Goal: Share content: Share content

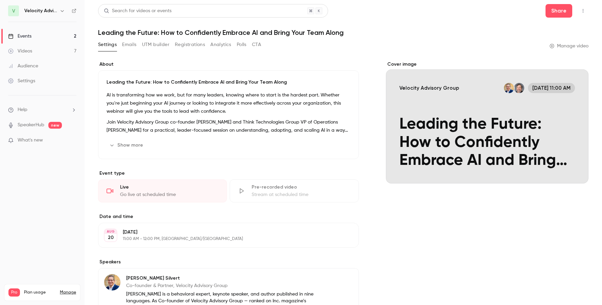
click at [186, 48] on button "Registrations" at bounding box center [190, 44] width 30 height 11
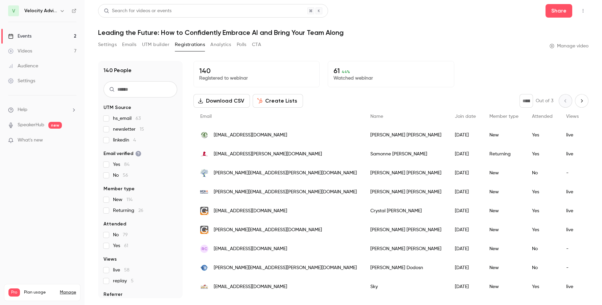
click at [230, 100] on button "Download CSV" at bounding box center [221, 101] width 56 height 14
click at [41, 38] on link "Events 2" at bounding box center [42, 36] width 85 height 15
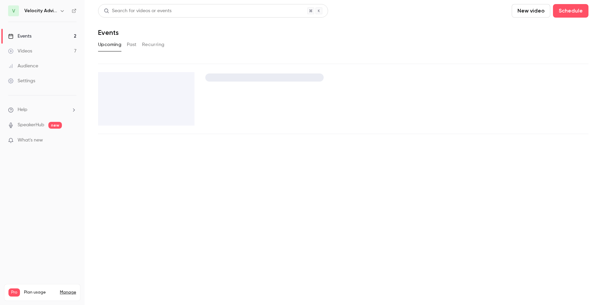
click at [44, 53] on link "Videos 7" at bounding box center [42, 51] width 85 height 15
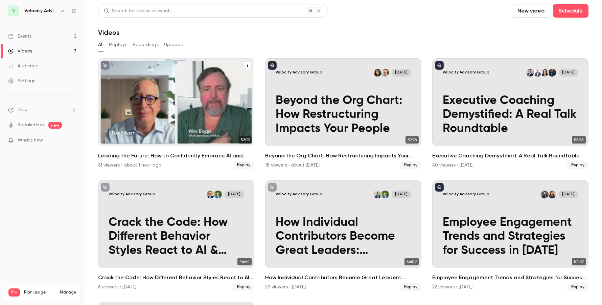
click at [245, 65] on icon "Leading the Future: How to Confidently Embrace AI and Bring Your Team Along" at bounding box center [247, 65] width 4 height 4
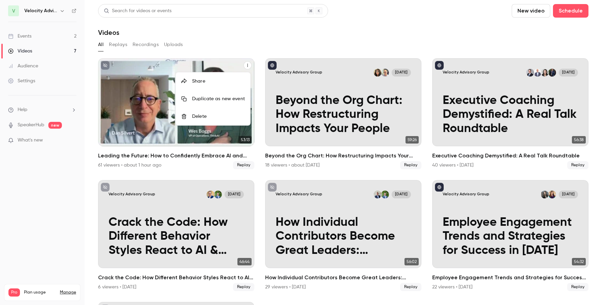
click at [140, 136] on div at bounding box center [301, 152] width 602 height 305
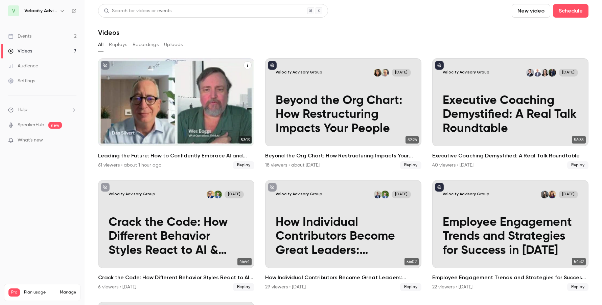
click at [202, 123] on p "Leading the Future: How to Confidently Embrace AI and Bring Your Team Along" at bounding box center [176, 115] width 135 height 42
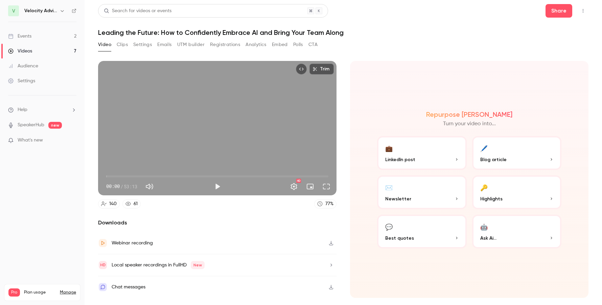
click at [331, 244] on icon "button" at bounding box center [330, 242] width 5 height 5
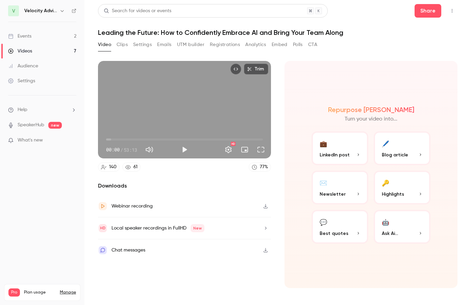
click at [217, 32] on h1 "Leading the Future: How to Confidently Embrace AI and Bring Your Team Along" at bounding box center [278, 32] width 360 height 8
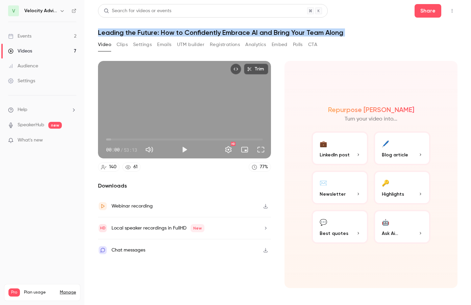
click at [217, 32] on h1 "Leading the Future: How to Confidently Embrace AI and Bring Your Team Along" at bounding box center [278, 32] width 360 height 8
copy div "Leading the Future: How to Confidently Embrace AI and Bring Your Team Along Vid…"
click at [422, 12] on button "Share" at bounding box center [428, 11] width 27 height 14
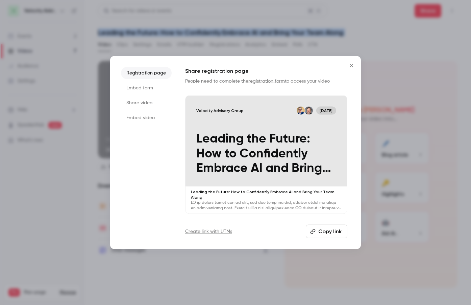
click at [311, 229] on icon "button" at bounding box center [312, 231] width 5 height 5
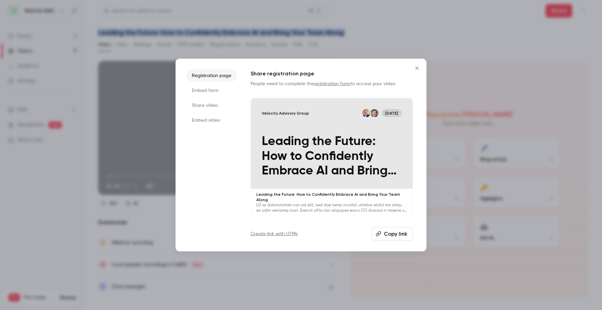
click at [416, 67] on icon "Close" at bounding box center [417, 67] width 8 height 5
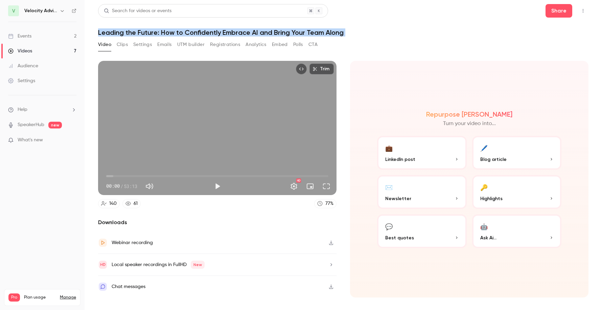
click at [239, 31] on h1 "Leading the Future: How to Confidently Embrace AI and Bring Your Team Along" at bounding box center [343, 32] width 490 height 8
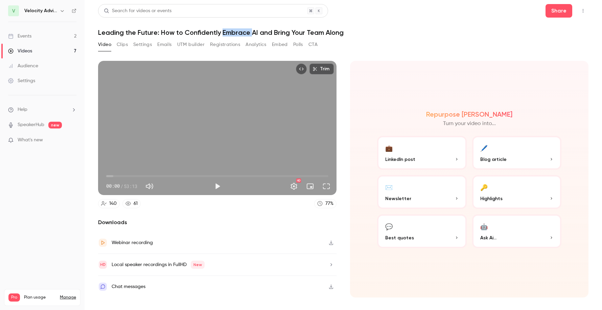
click at [239, 31] on h1 "Leading the Future: How to Confidently Embrace AI and Bring Your Team Along" at bounding box center [343, 32] width 490 height 8
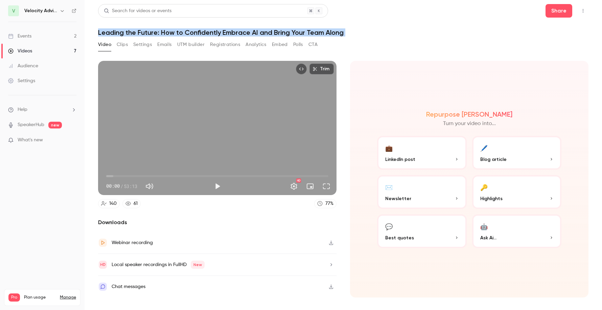
click at [239, 31] on h1 "Leading the Future: How to Confidently Embrace AI and Bring Your Team Along" at bounding box center [343, 32] width 490 height 8
